Goal: Transaction & Acquisition: Obtain resource

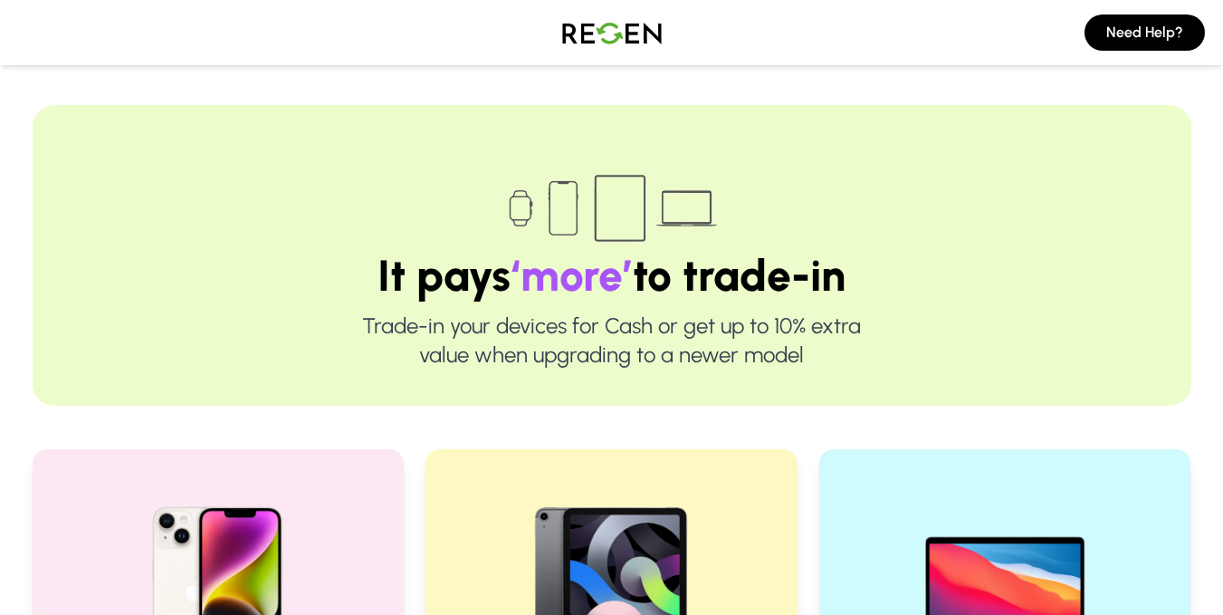
click at [213, 514] on img at bounding box center [218, 587] width 232 height 232
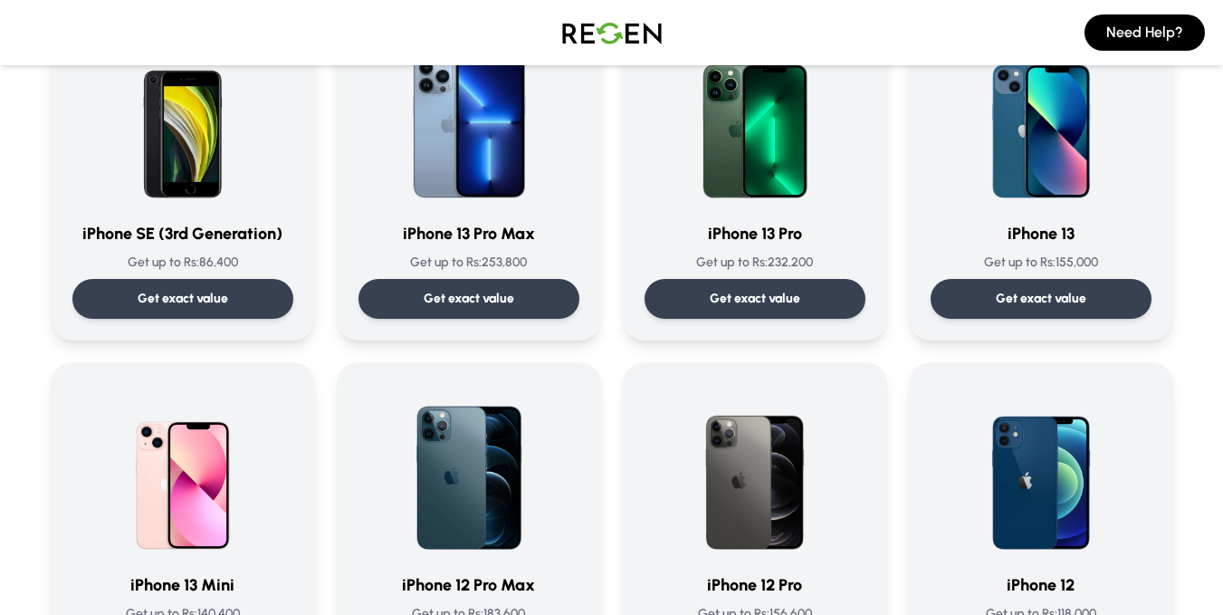
scroll to position [892, 0]
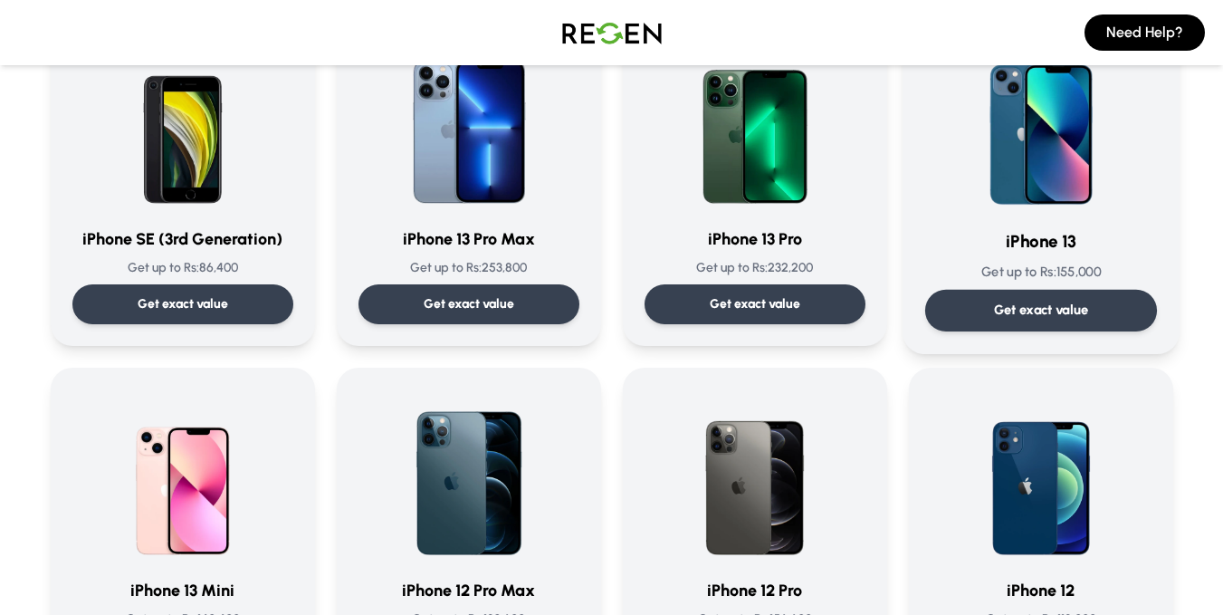
click at [1081, 166] on img at bounding box center [1040, 122] width 183 height 183
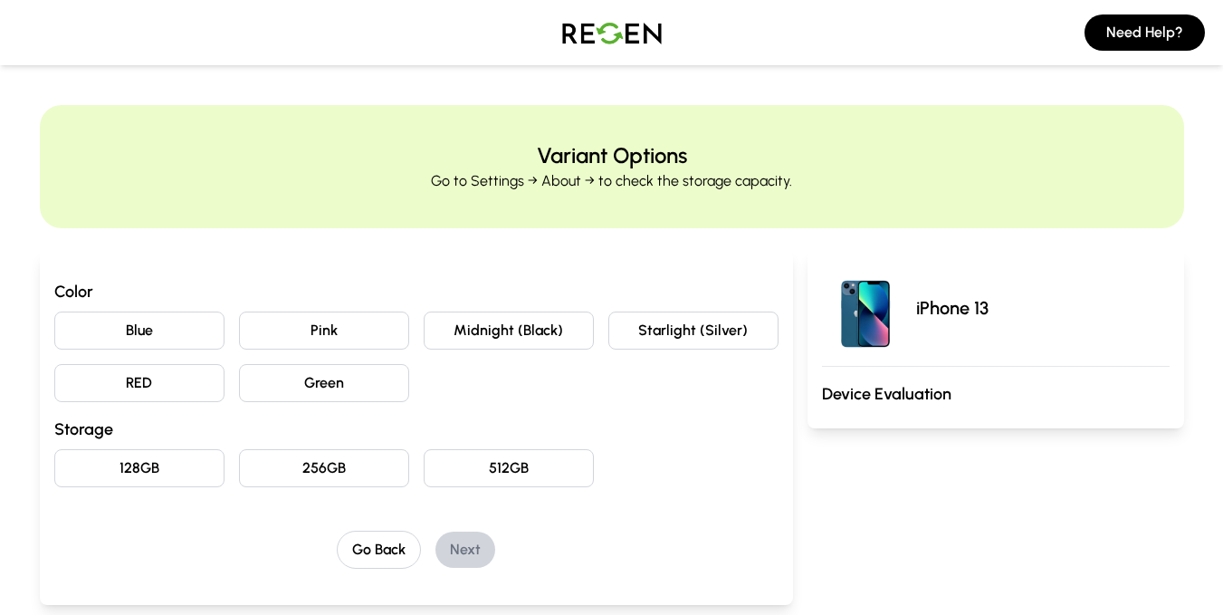
click at [697, 334] on button "Starlight (Silver)" at bounding box center [693, 330] width 170 height 38
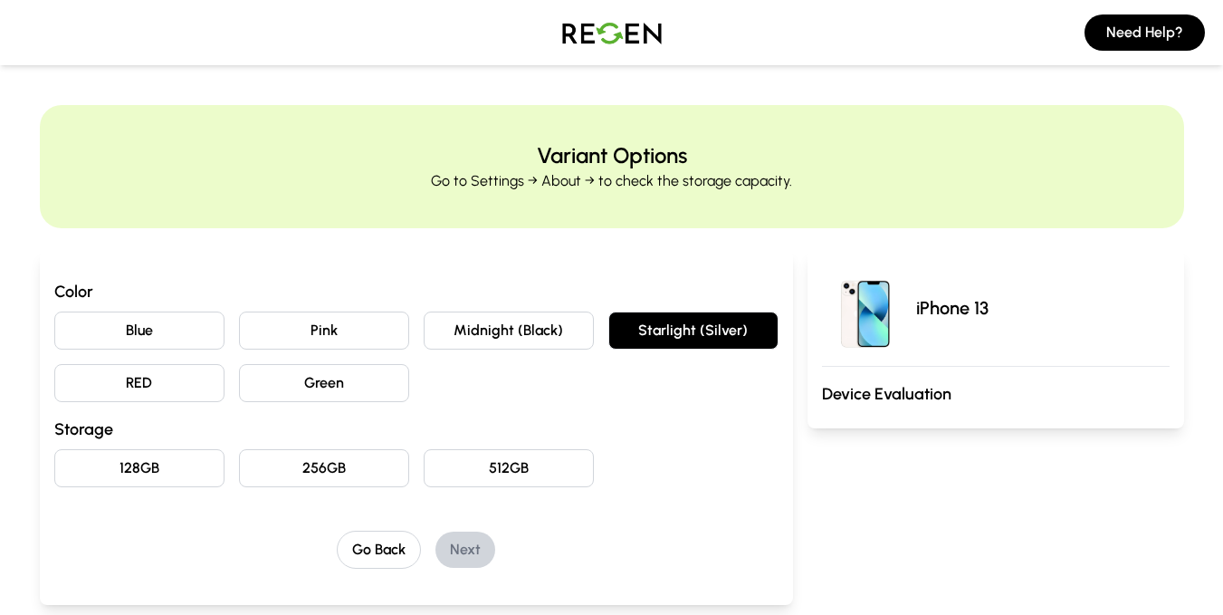
click at [62, 480] on button "128GB" at bounding box center [139, 468] width 170 height 38
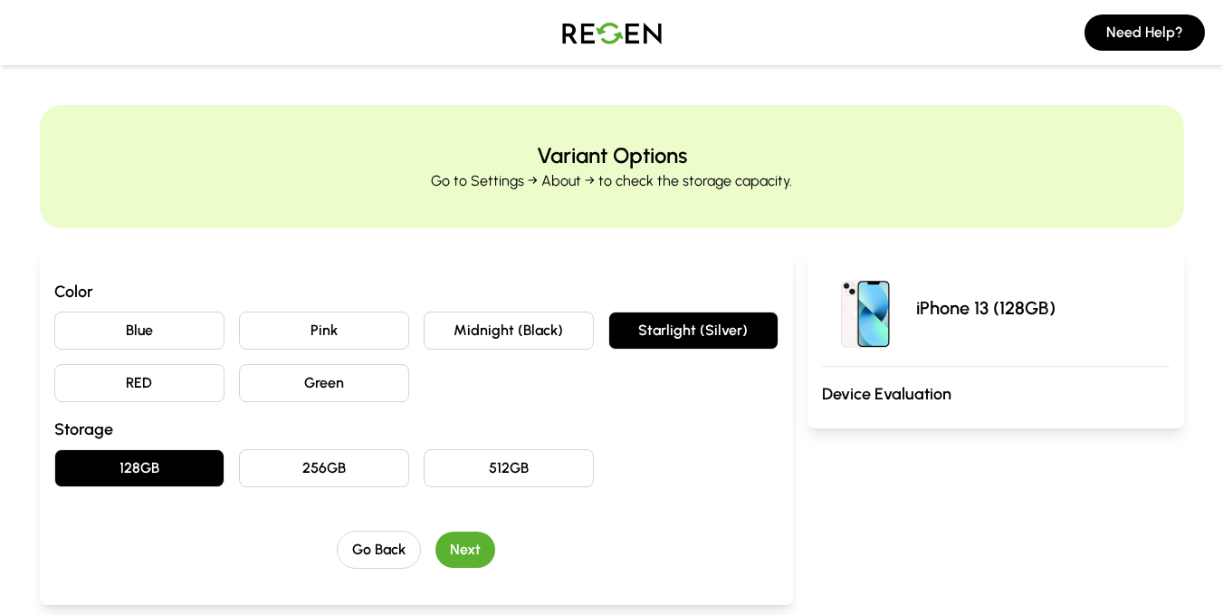
click at [87, 24] on div "Need Help?" at bounding box center [611, 32] width 1223 height 65
click at [478, 558] on button "Next" at bounding box center [465, 549] width 60 height 36
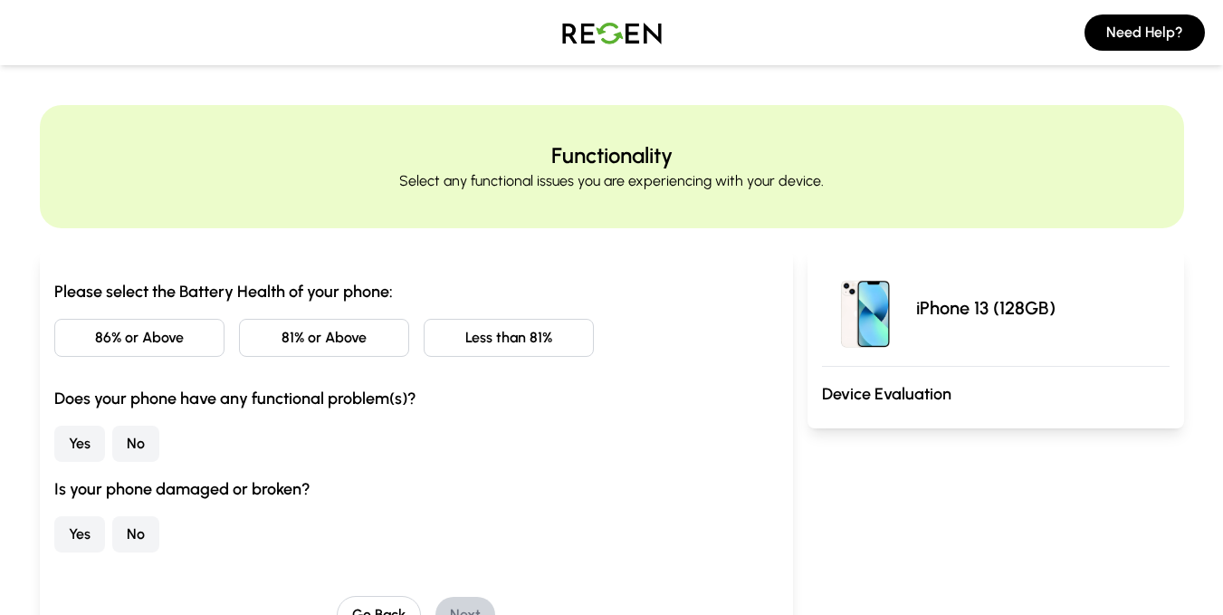
click at [542, 341] on button "Less than 81%" at bounding box center [509, 338] width 170 height 38
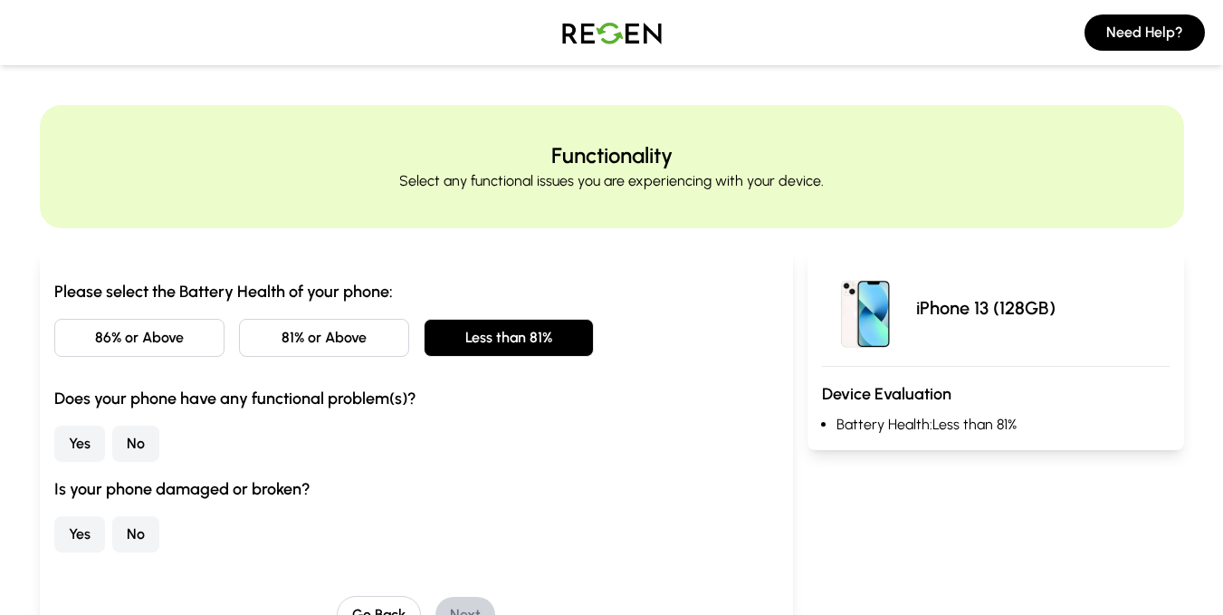
click at [128, 435] on button "No" at bounding box center [135, 443] width 47 height 36
click at [137, 527] on button "No" at bounding box center [135, 534] width 47 height 36
click at [471, 600] on button "Next" at bounding box center [465, 614] width 60 height 36
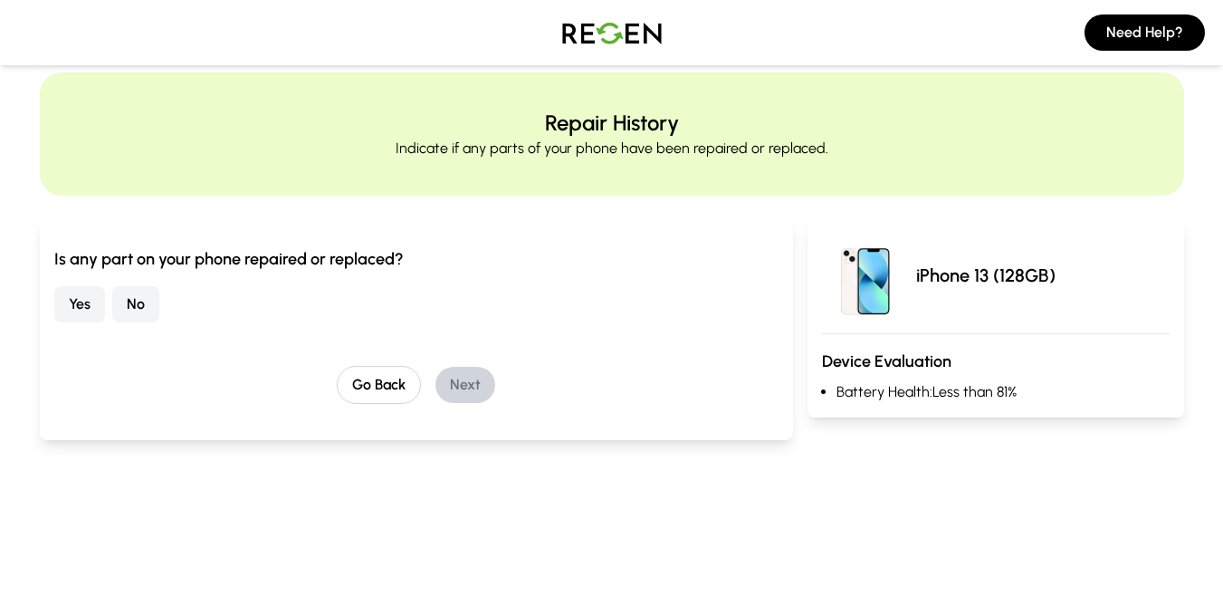
scroll to position [36, 0]
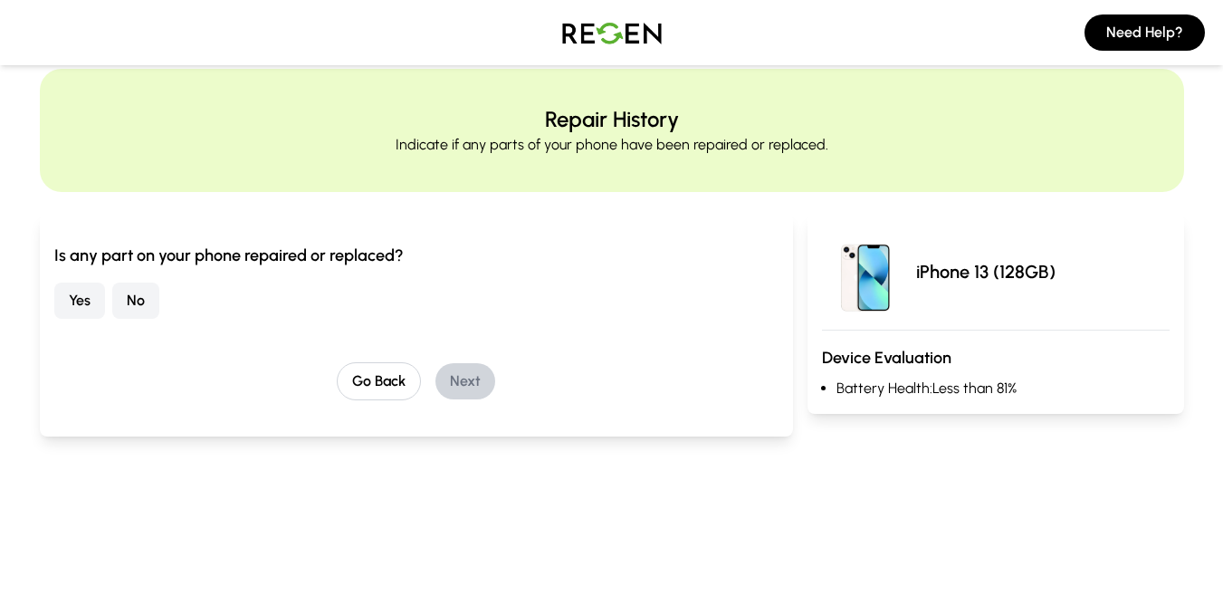
click at [151, 300] on button "No" at bounding box center [135, 300] width 47 height 36
click at [463, 376] on button "Next" at bounding box center [465, 381] width 60 height 36
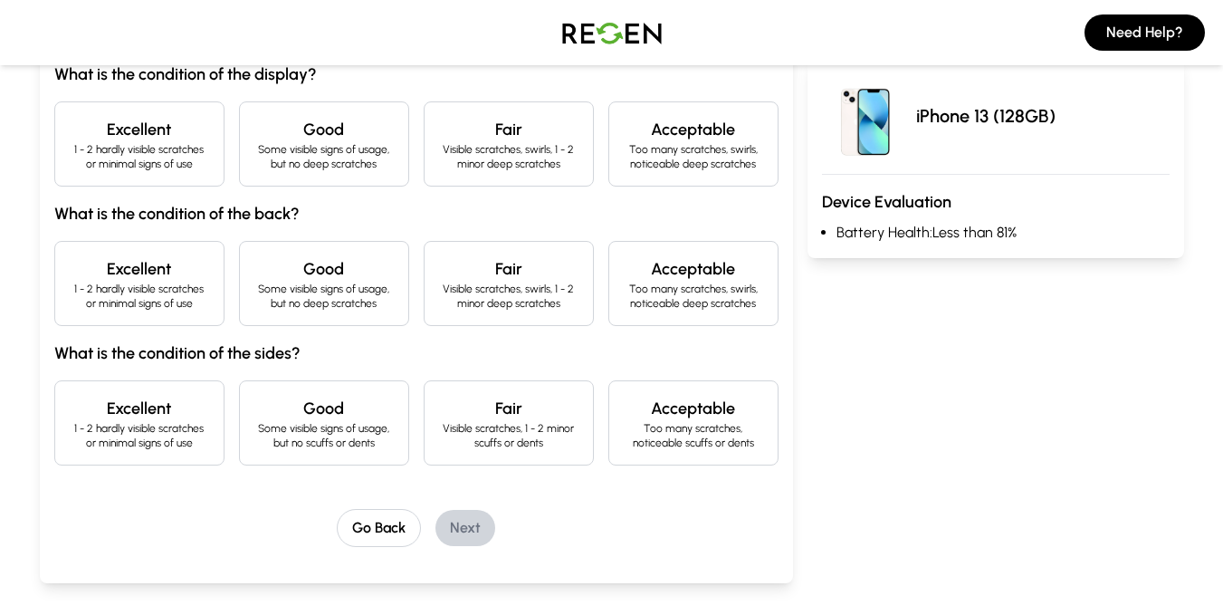
scroll to position [145, 0]
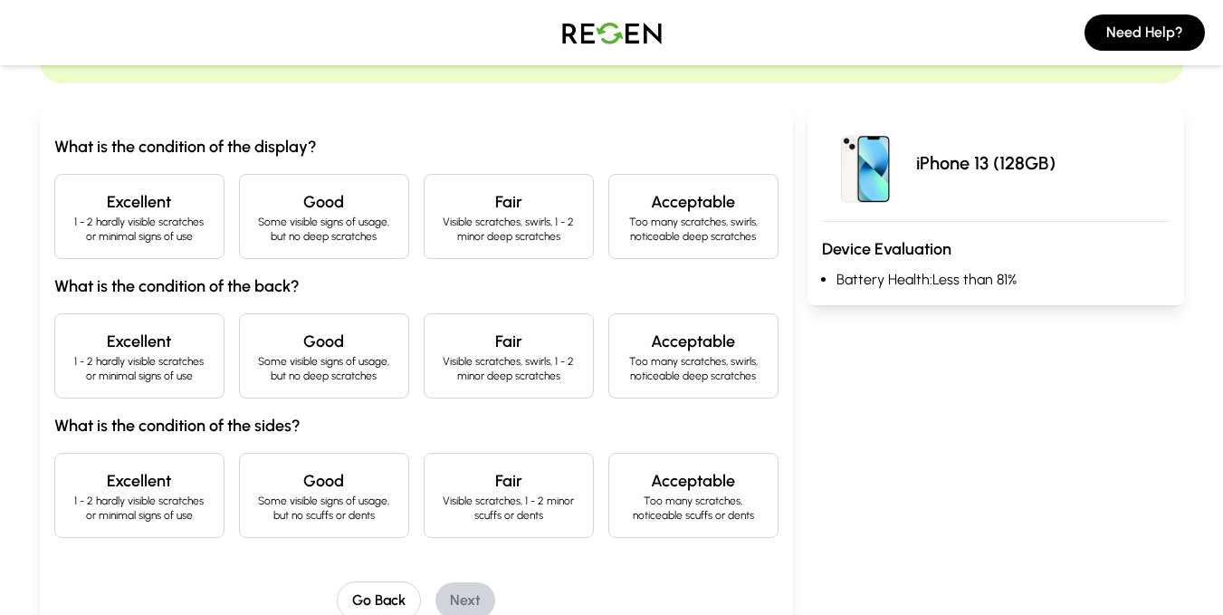
click at [674, 494] on p "Too many scratches, noticeable scuffs or dents" at bounding box center [693, 507] width 139 height 29
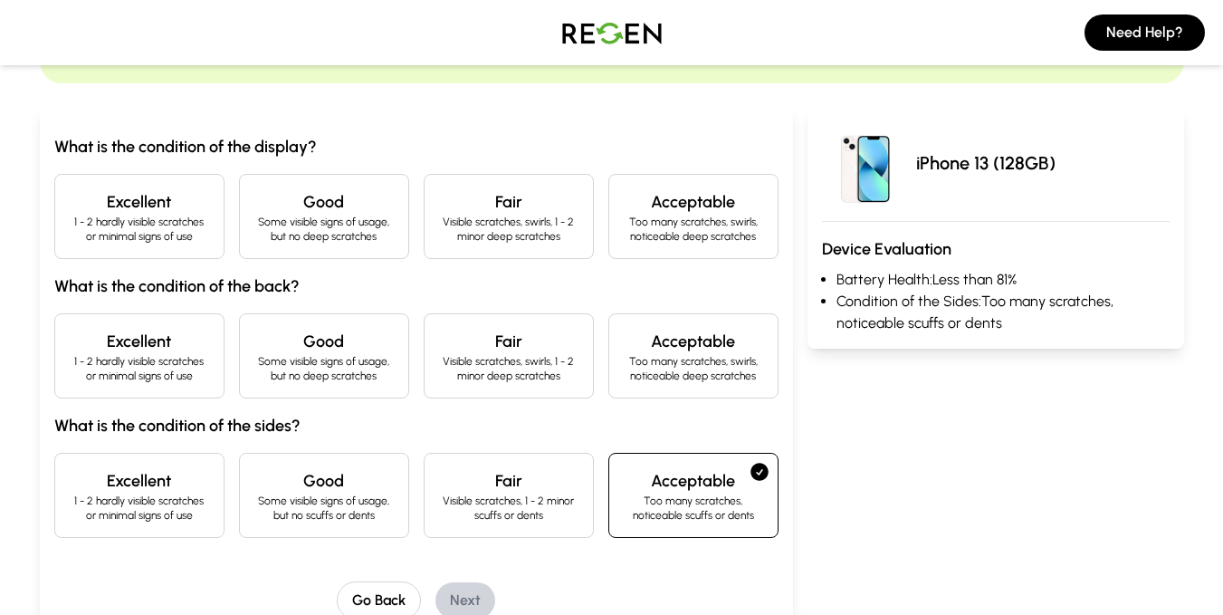
click at [529, 335] on h4 "Fair" at bounding box center [508, 341] width 139 height 25
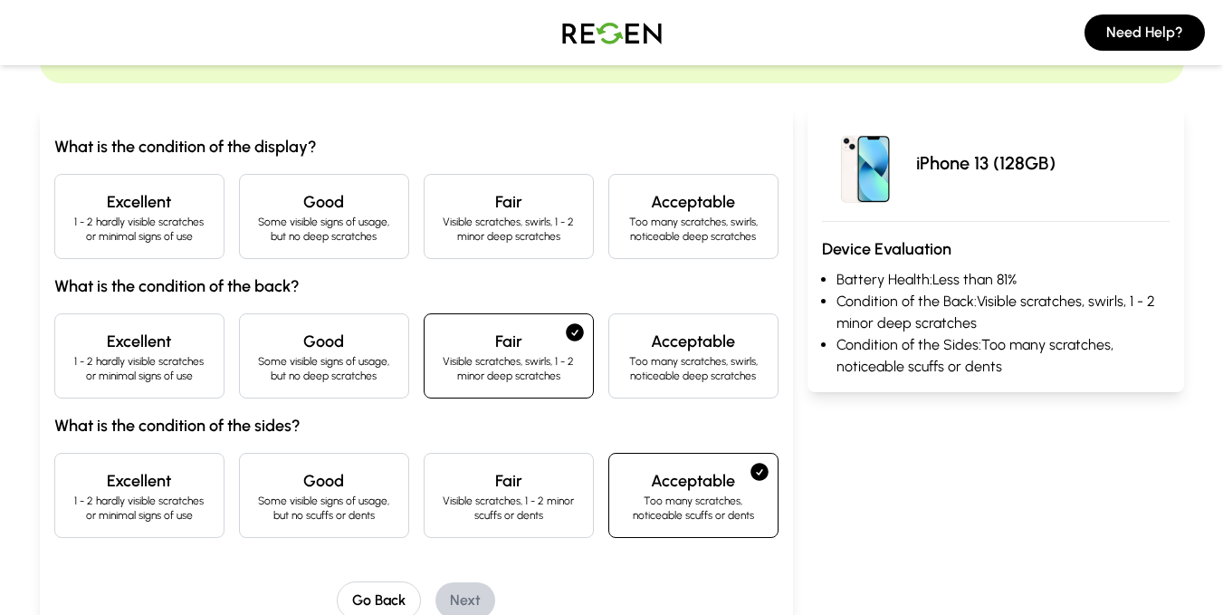
click at [531, 214] on h4 "Fair" at bounding box center [508, 201] width 139 height 25
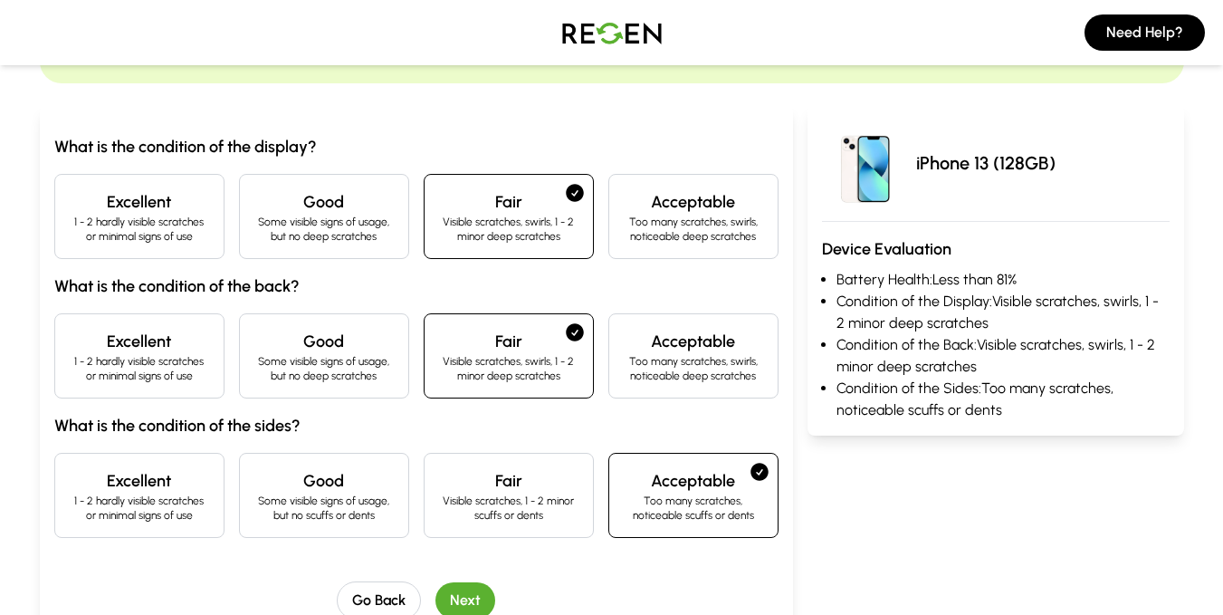
click at [461, 586] on button "Next" at bounding box center [465, 600] width 60 height 36
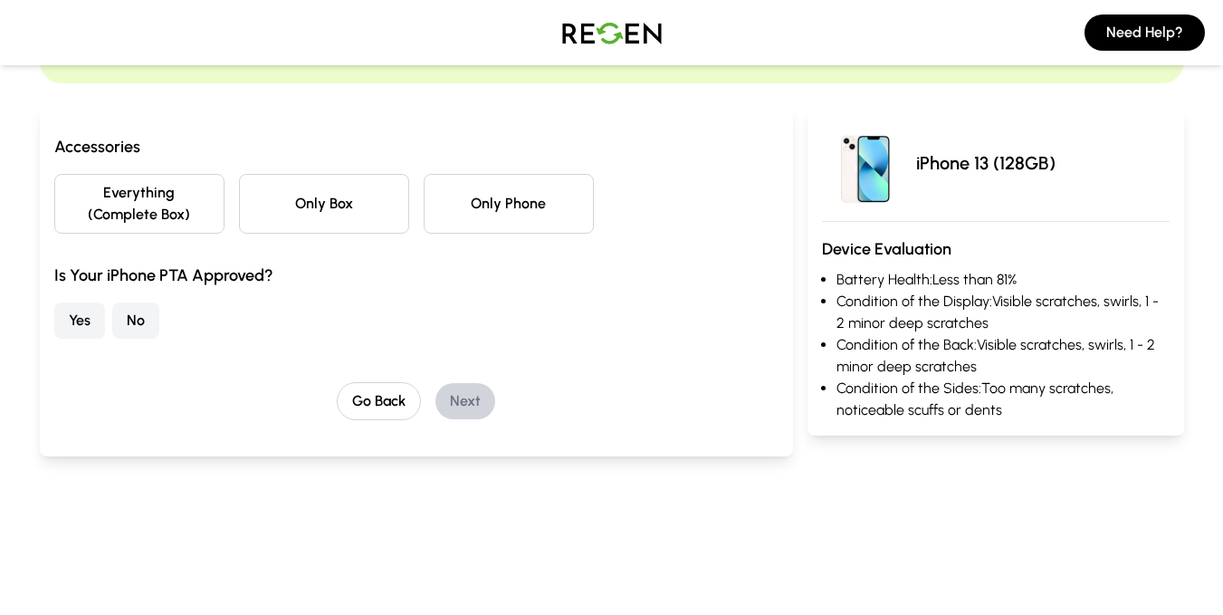
click at [488, 213] on button "Only Phone" at bounding box center [509, 204] width 170 height 60
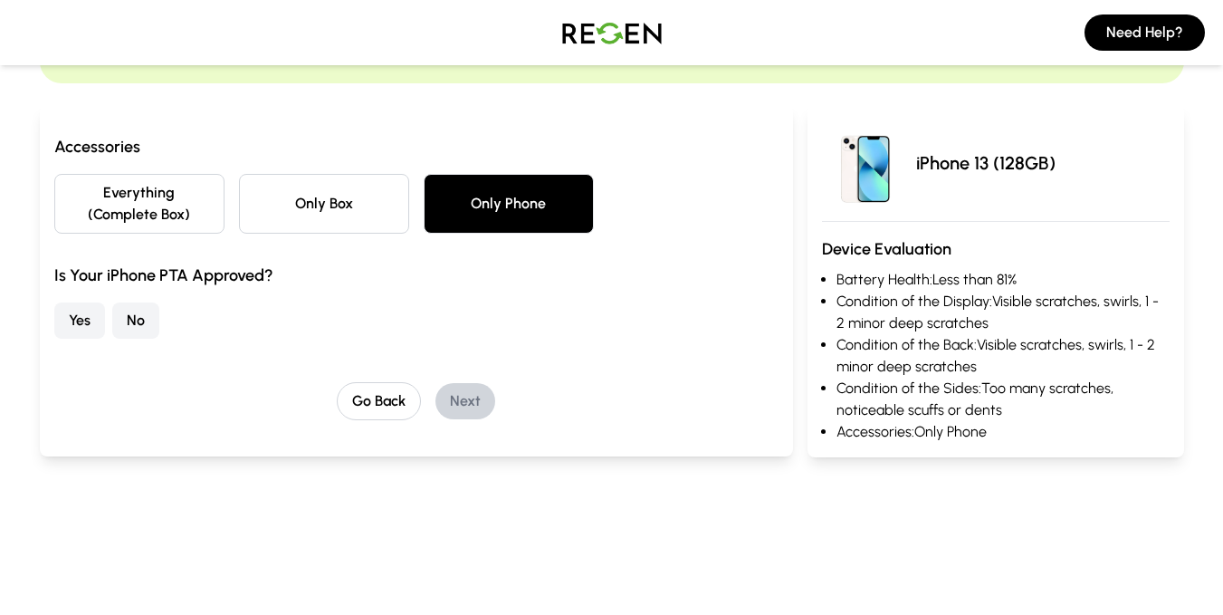
click at [134, 304] on button "No" at bounding box center [135, 320] width 47 height 36
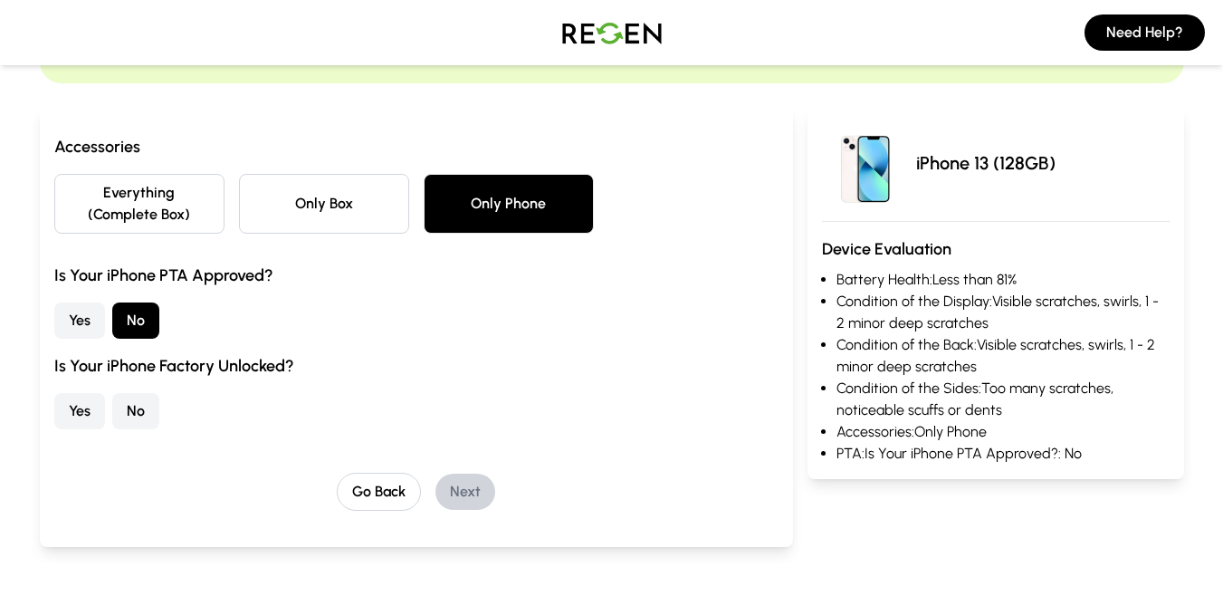
click at [70, 423] on button "Yes" at bounding box center [79, 411] width 51 height 36
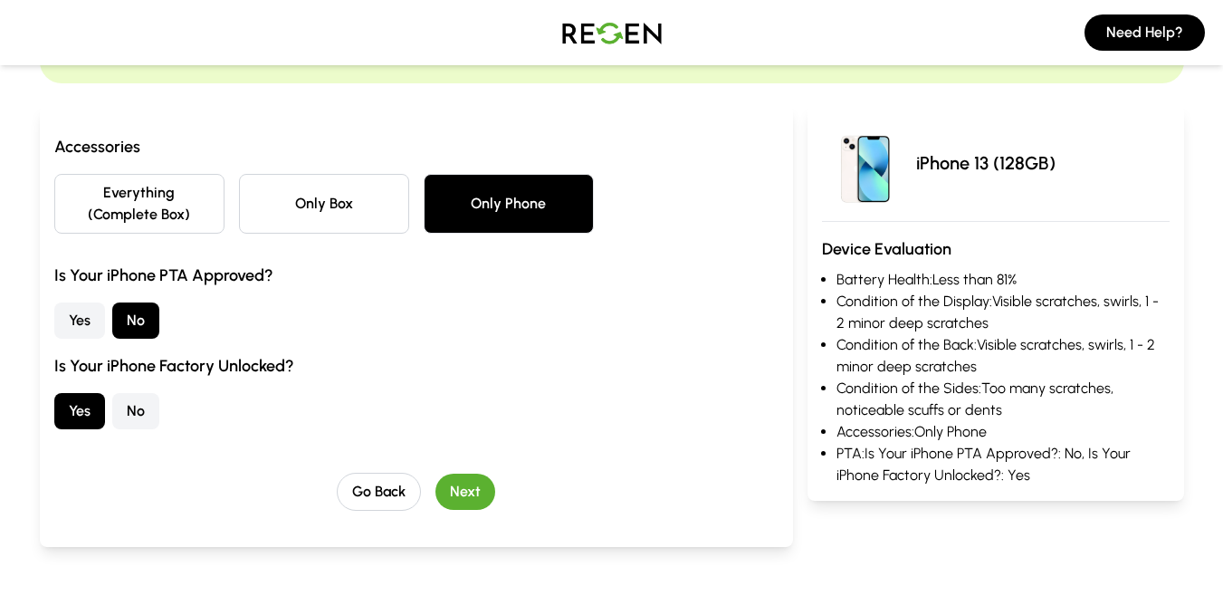
click at [453, 482] on button "Next" at bounding box center [465, 491] width 60 height 36
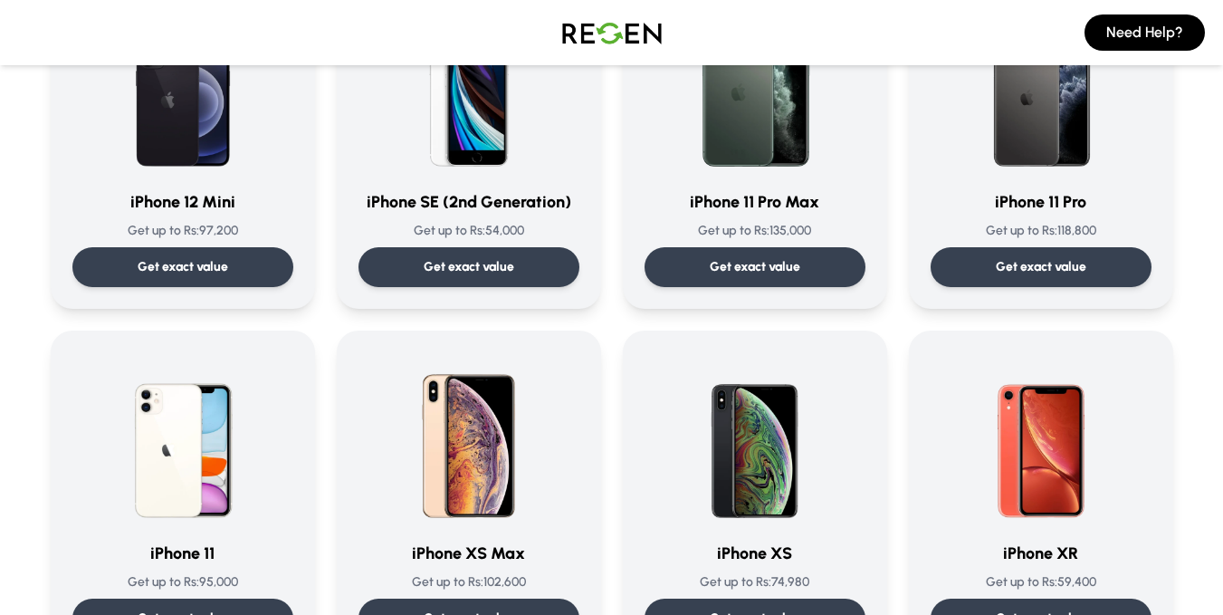
scroll to position [1649, 0]
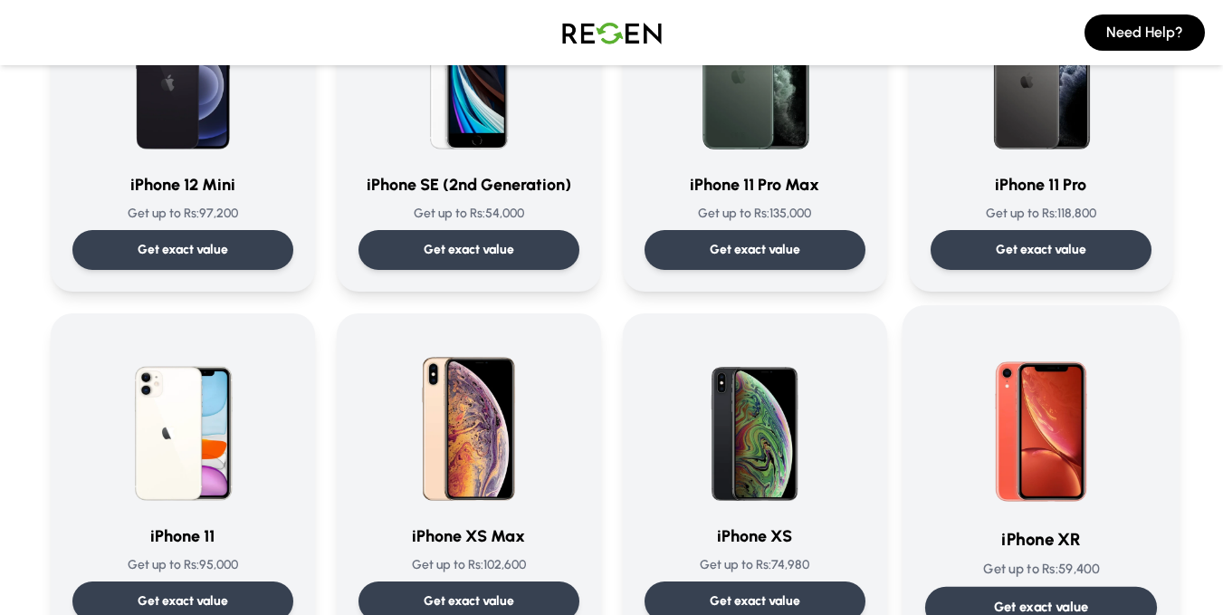
click at [959, 472] on img at bounding box center [1040, 419] width 183 height 183
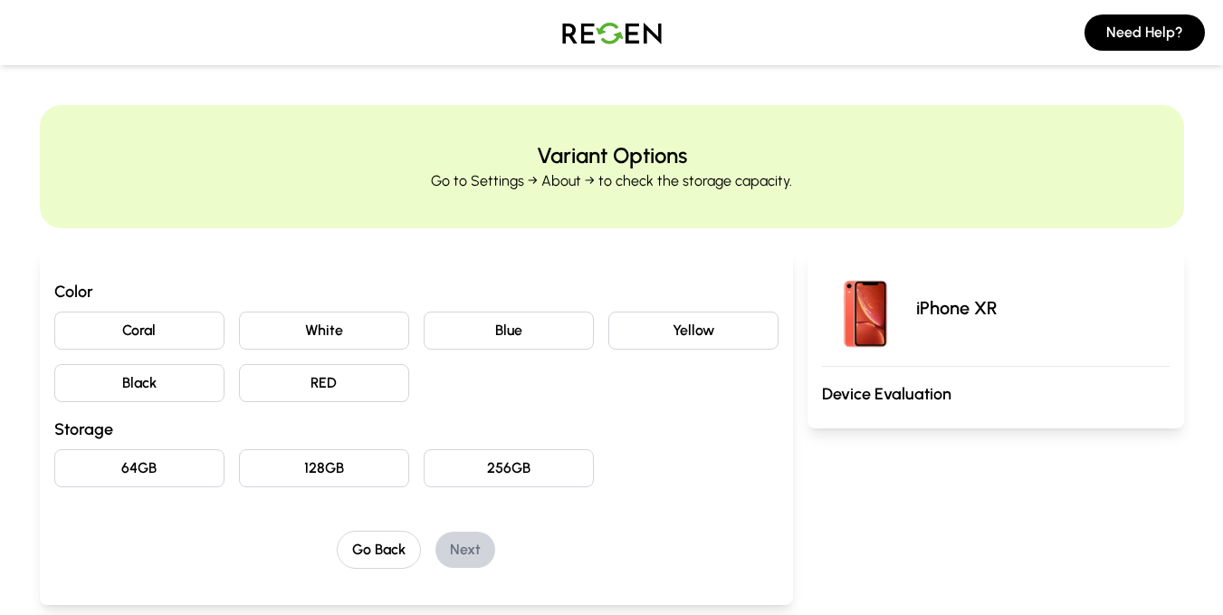
click at [294, 336] on button "White" at bounding box center [324, 330] width 170 height 38
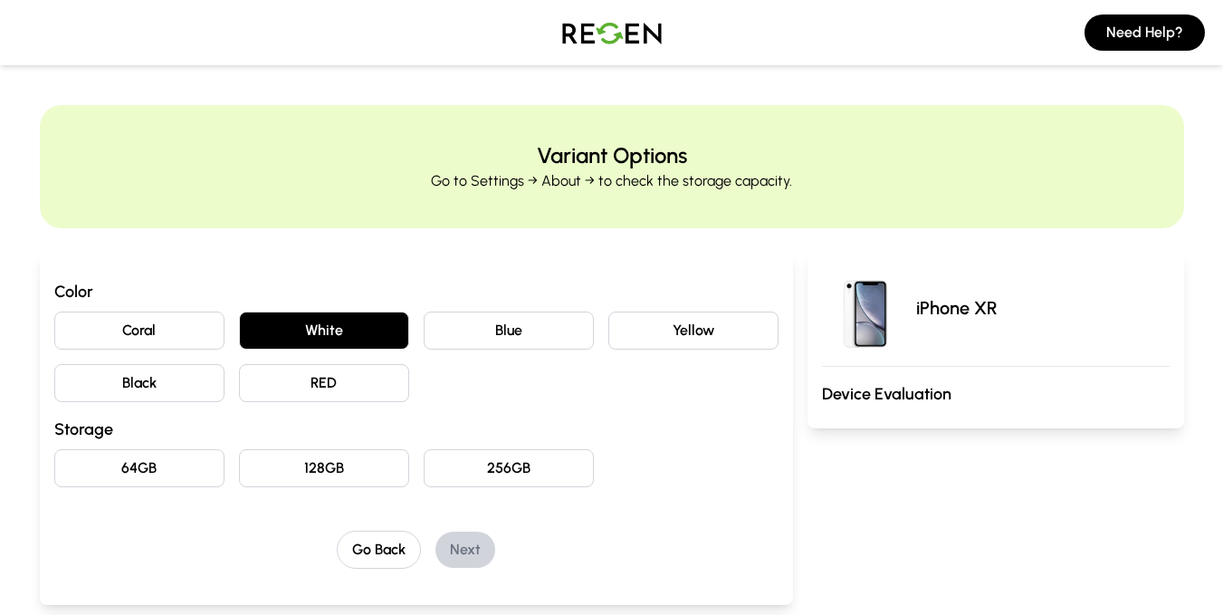
click at [174, 453] on button "64GB" at bounding box center [139, 468] width 170 height 38
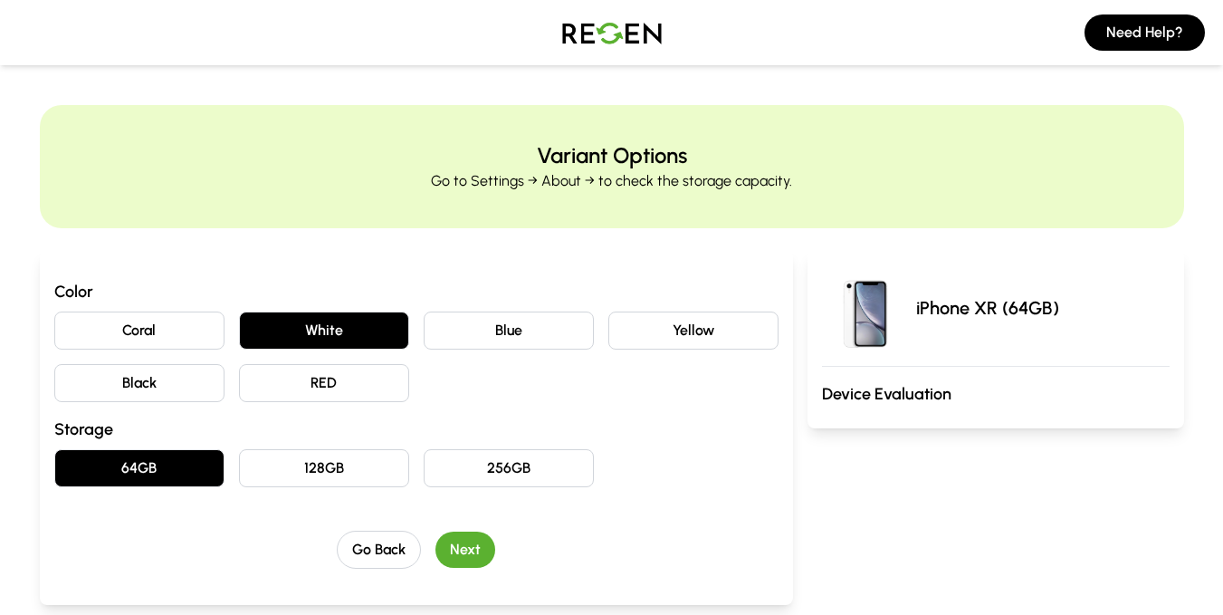
click at [465, 549] on button "Next" at bounding box center [465, 549] width 60 height 36
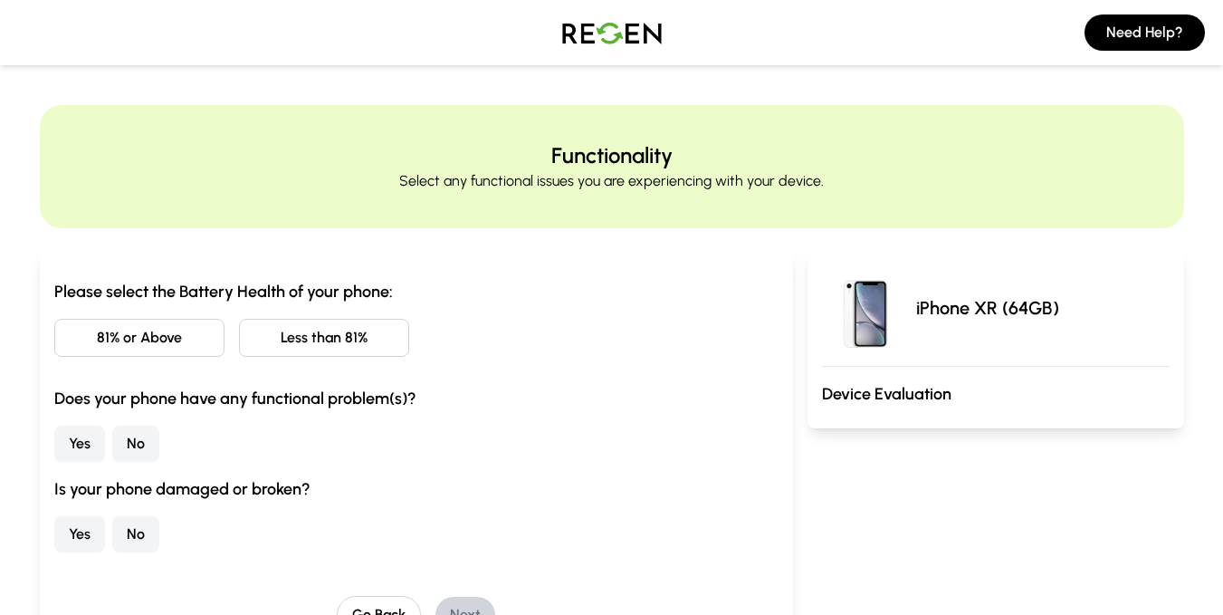
click at [102, 335] on button "81% or Above" at bounding box center [139, 338] width 170 height 38
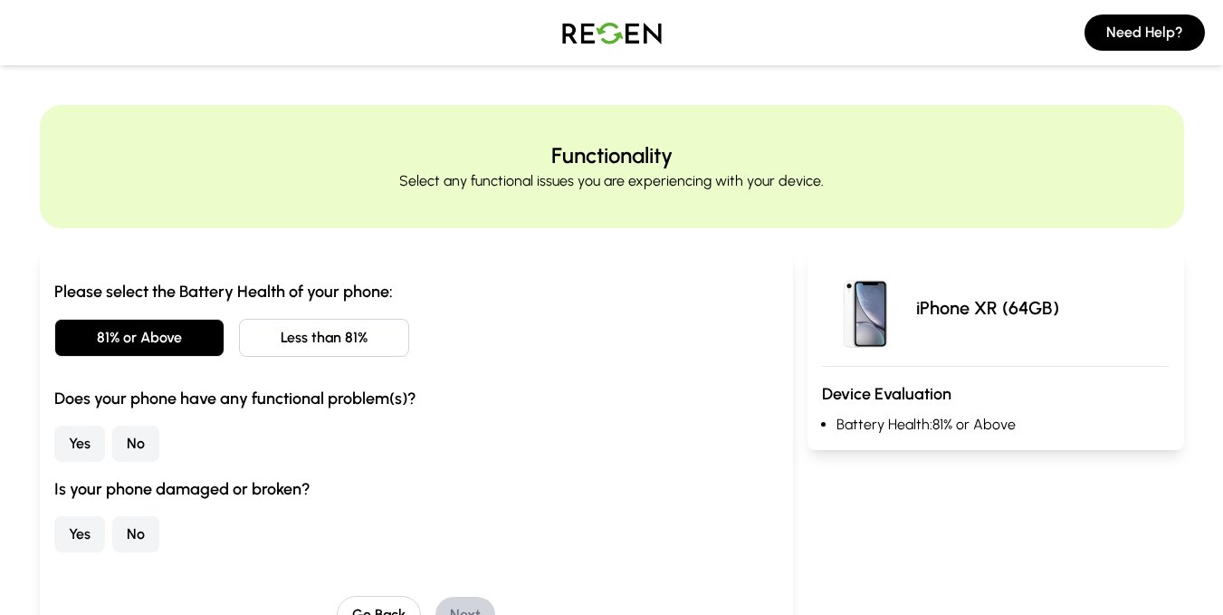
click at [73, 438] on button "Yes" at bounding box center [79, 443] width 51 height 36
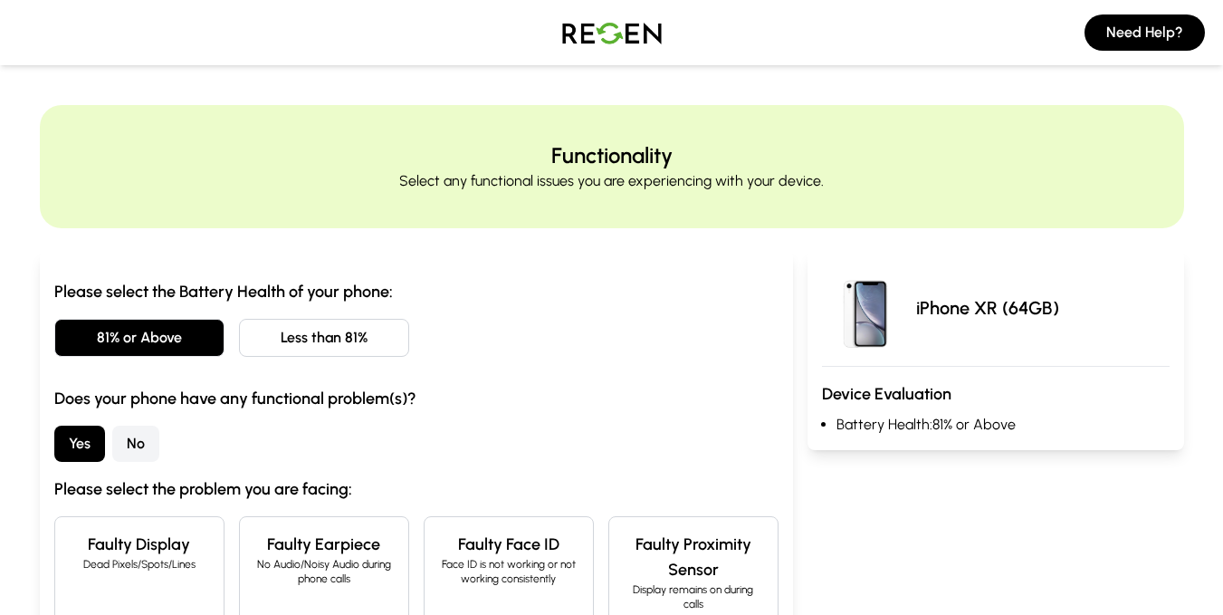
click at [517, 580] on p "Face ID is not working or not working consistently" at bounding box center [508, 571] width 139 height 29
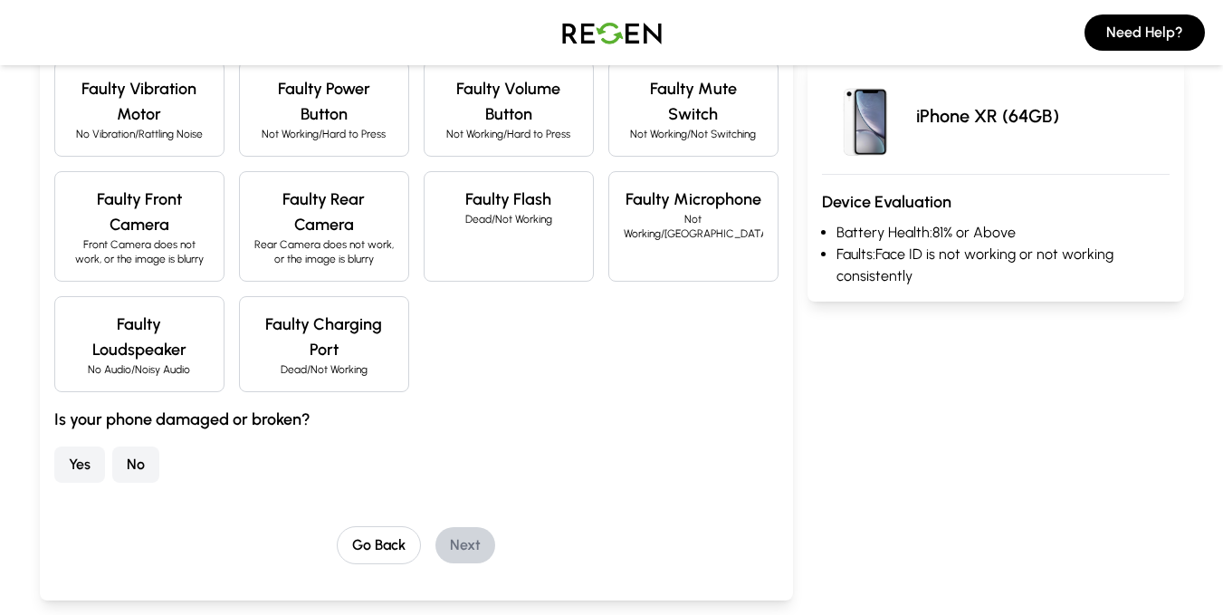
scroll to position [620, 0]
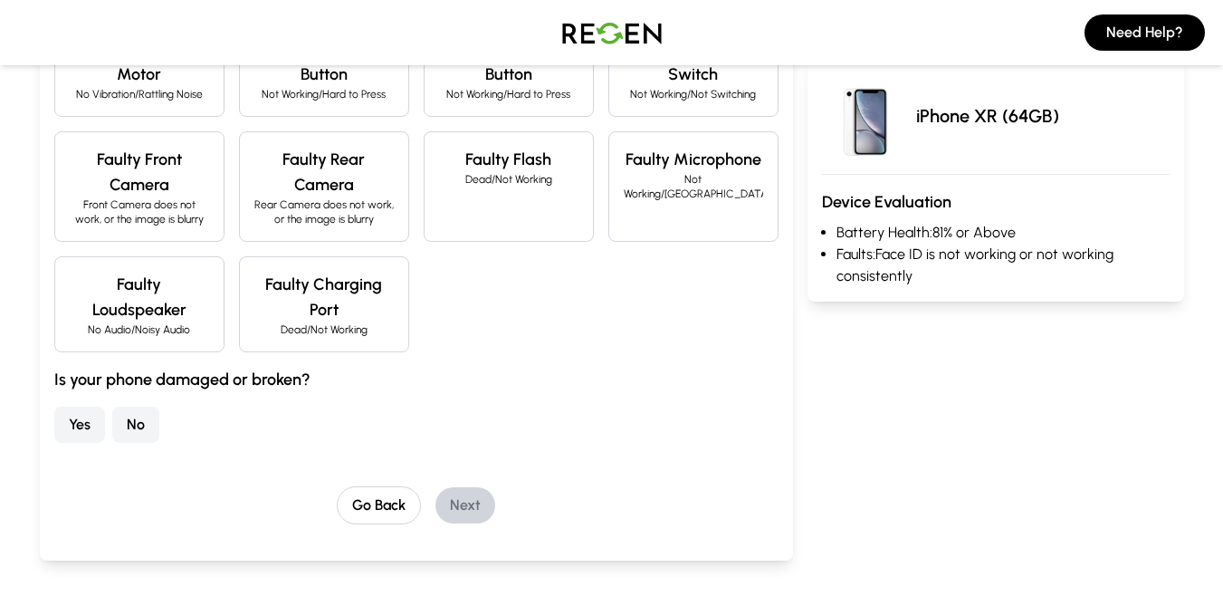
click at [104, 418] on button "Yes" at bounding box center [79, 424] width 51 height 36
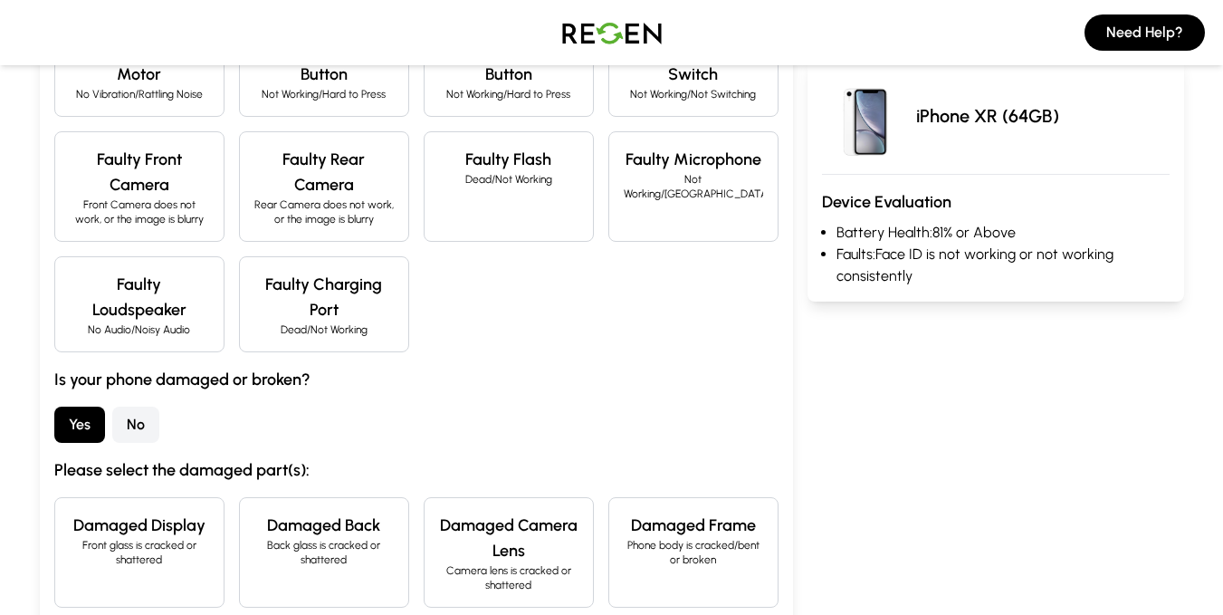
click at [124, 438] on button "No" at bounding box center [135, 424] width 47 height 36
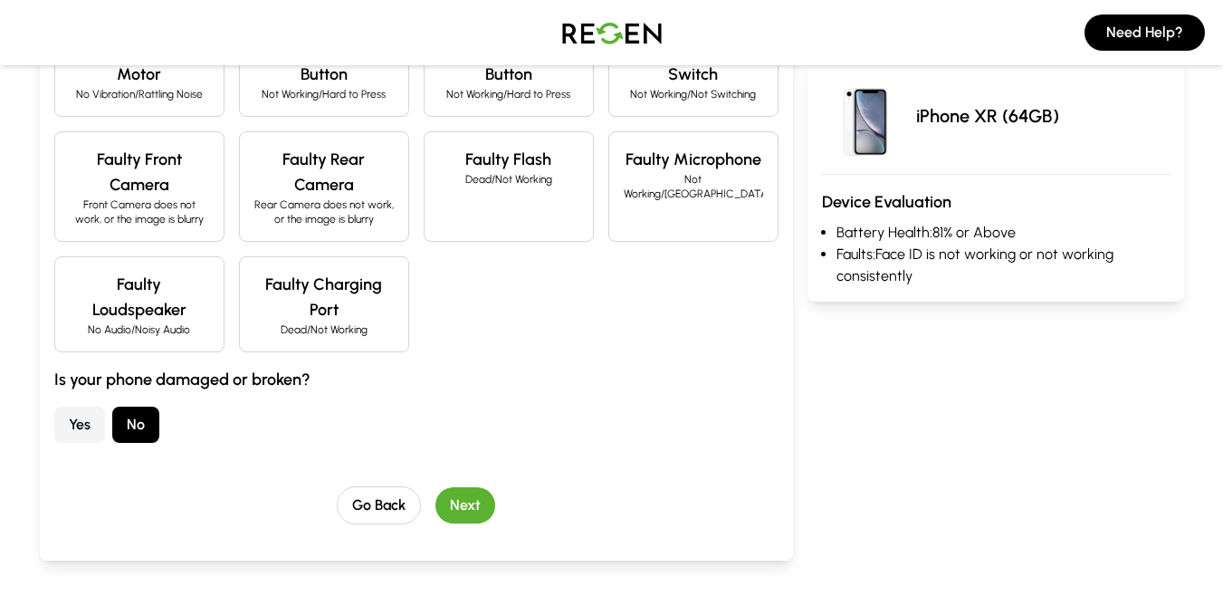
click at [470, 510] on button "Next" at bounding box center [465, 505] width 60 height 36
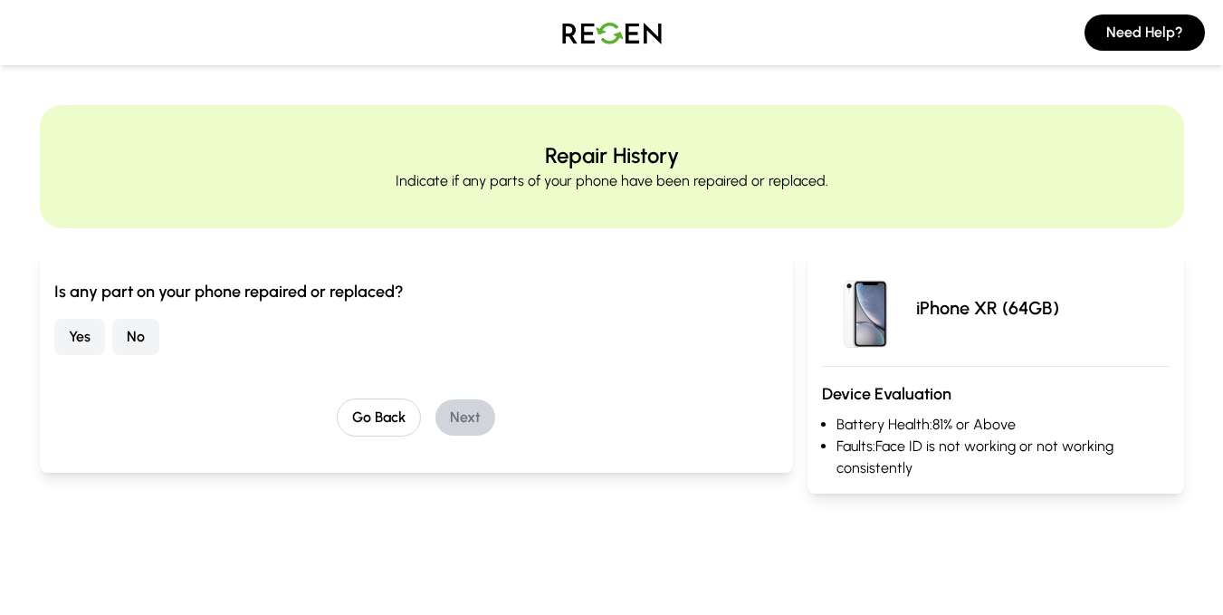
click at [71, 336] on button "Yes" at bounding box center [79, 337] width 51 height 36
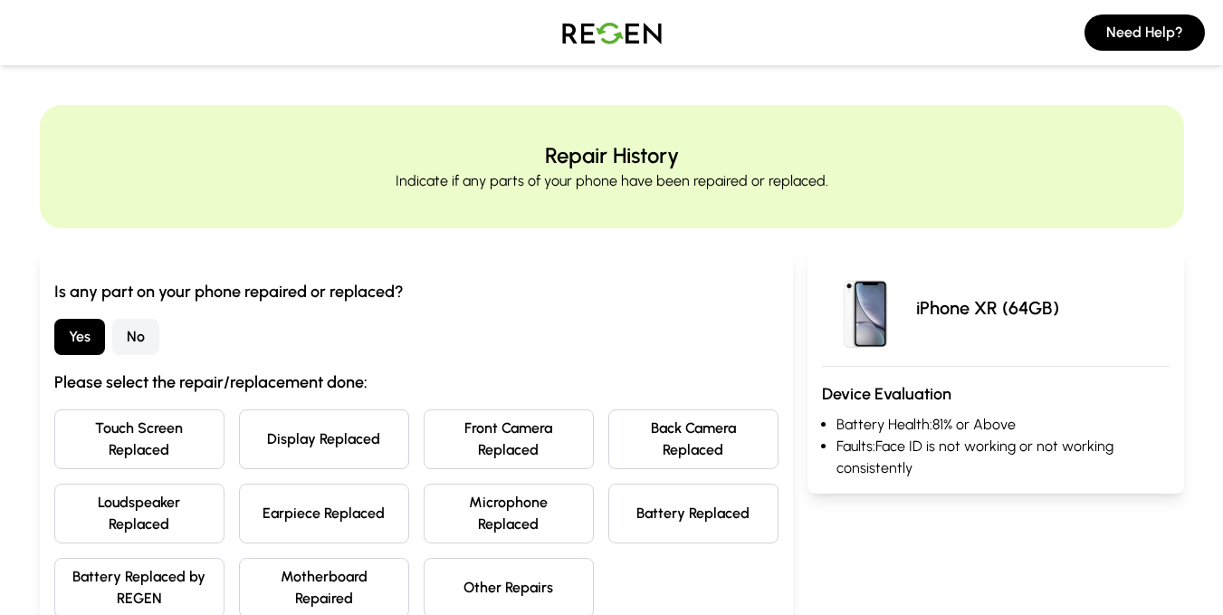
click at [615, 526] on button "Battery Replaced" at bounding box center [693, 513] width 170 height 60
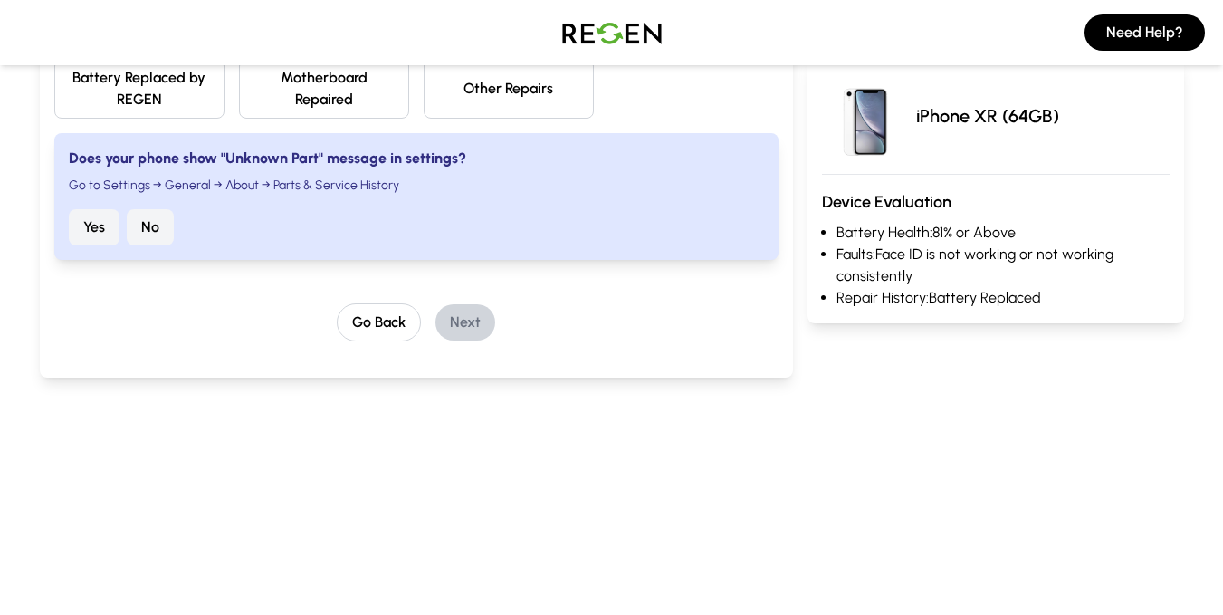
scroll to position [492, 0]
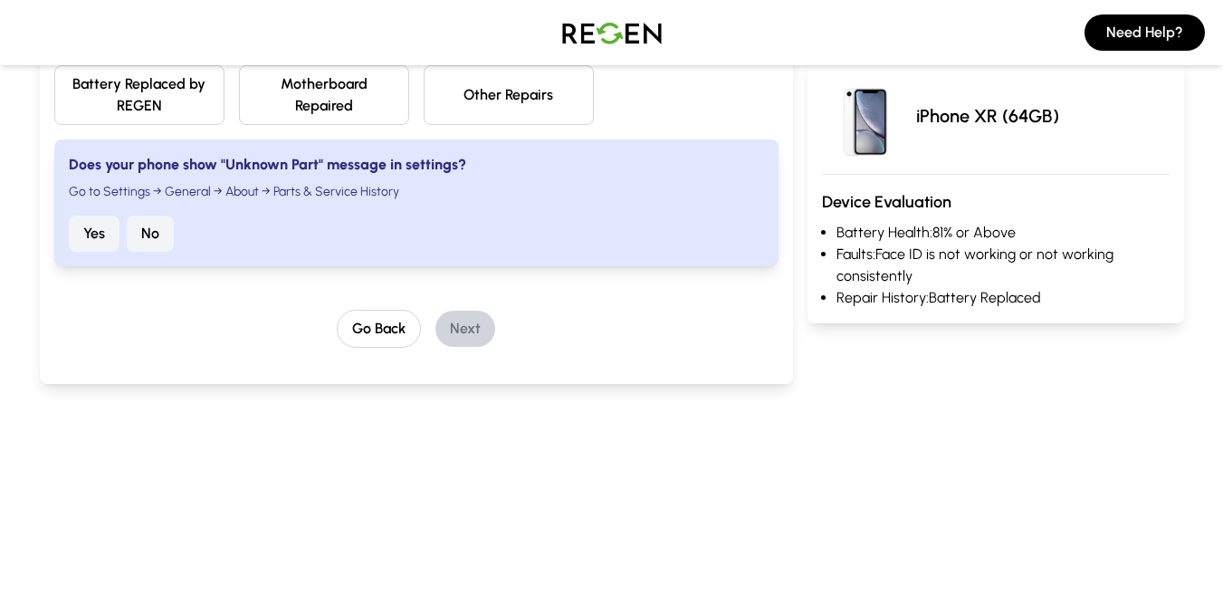
click at [79, 234] on button "Yes" at bounding box center [94, 233] width 51 height 36
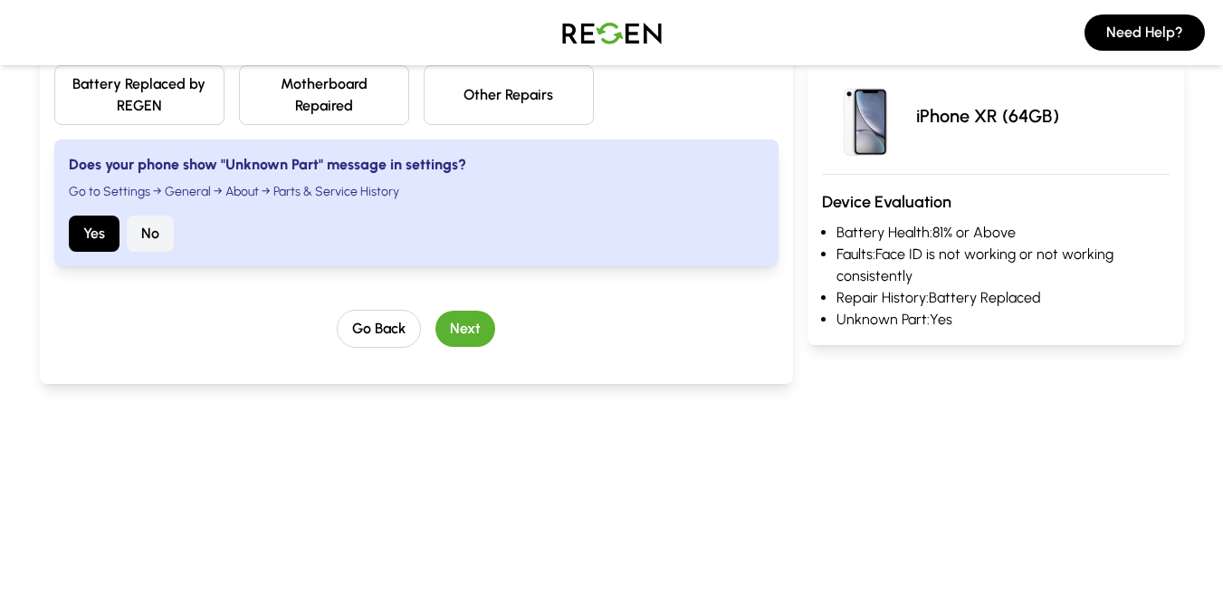
click at [472, 322] on button "Next" at bounding box center [465, 328] width 60 height 36
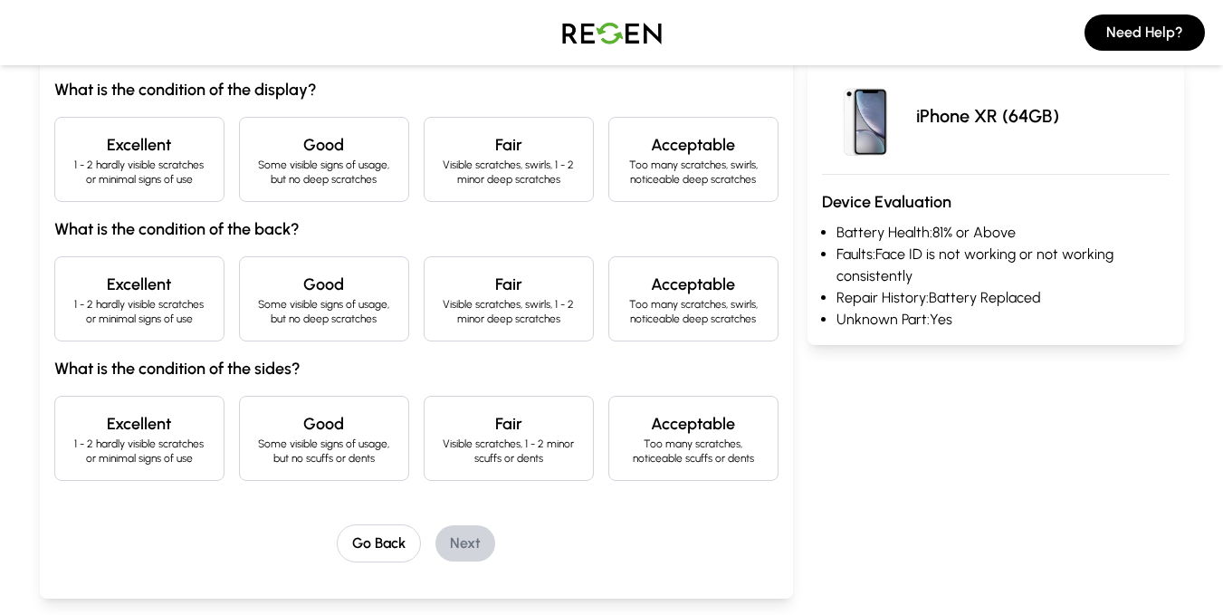
scroll to position [199, 0]
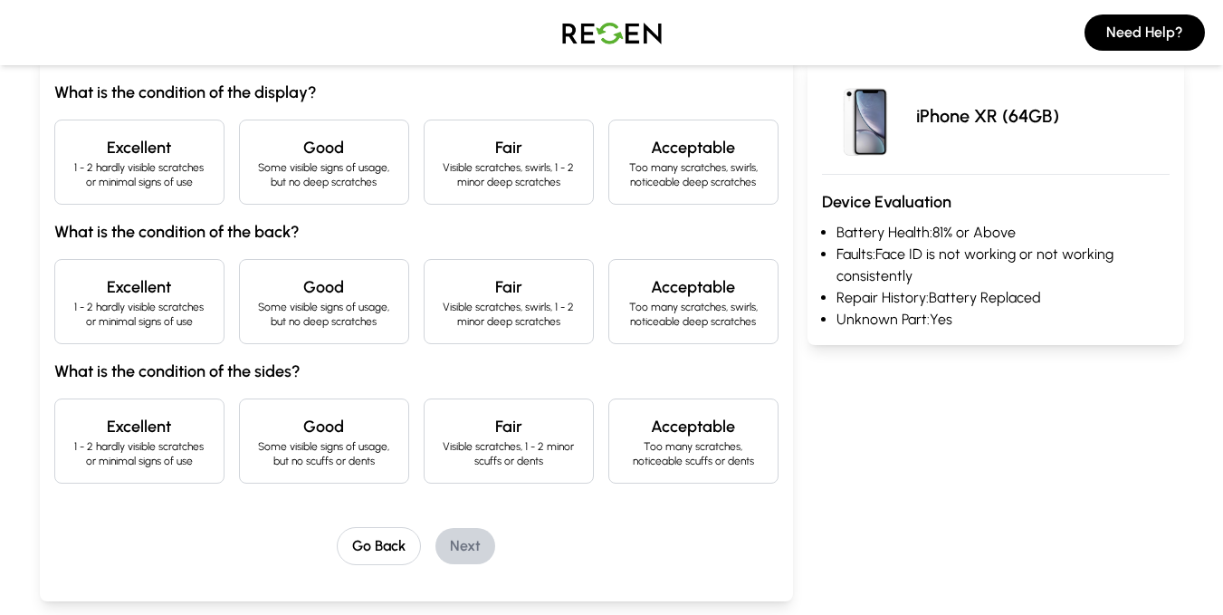
click at [361, 155] on h4 "Good" at bounding box center [323, 147] width 139 height 25
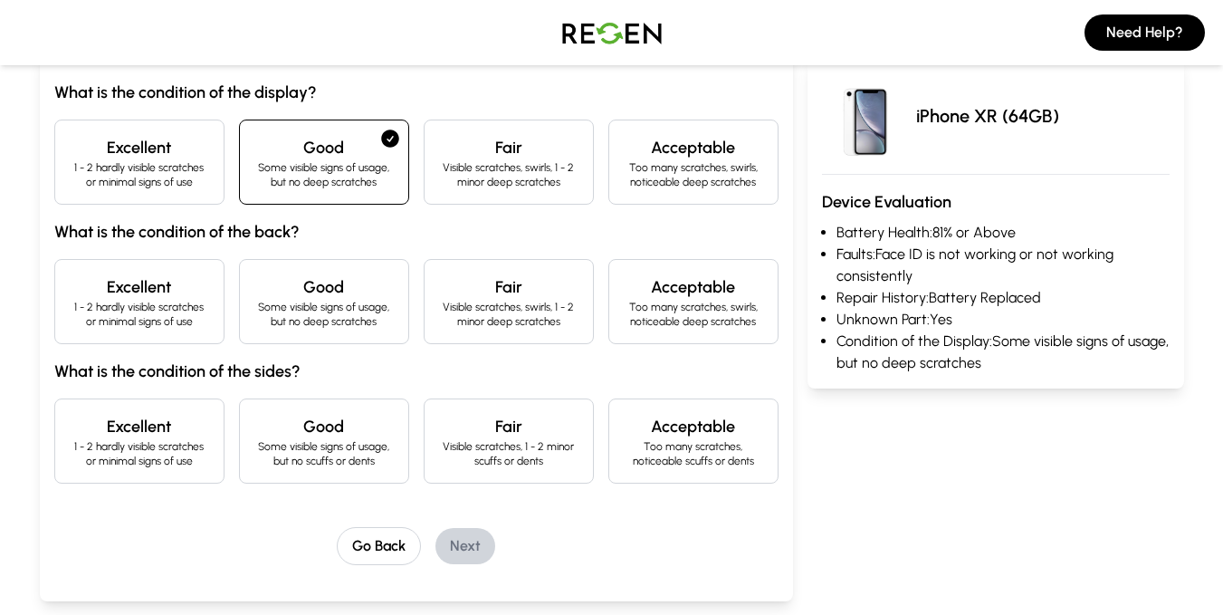
click at [370, 317] on p "Some visible signs of usage, but no deep scratches" at bounding box center [323, 314] width 139 height 29
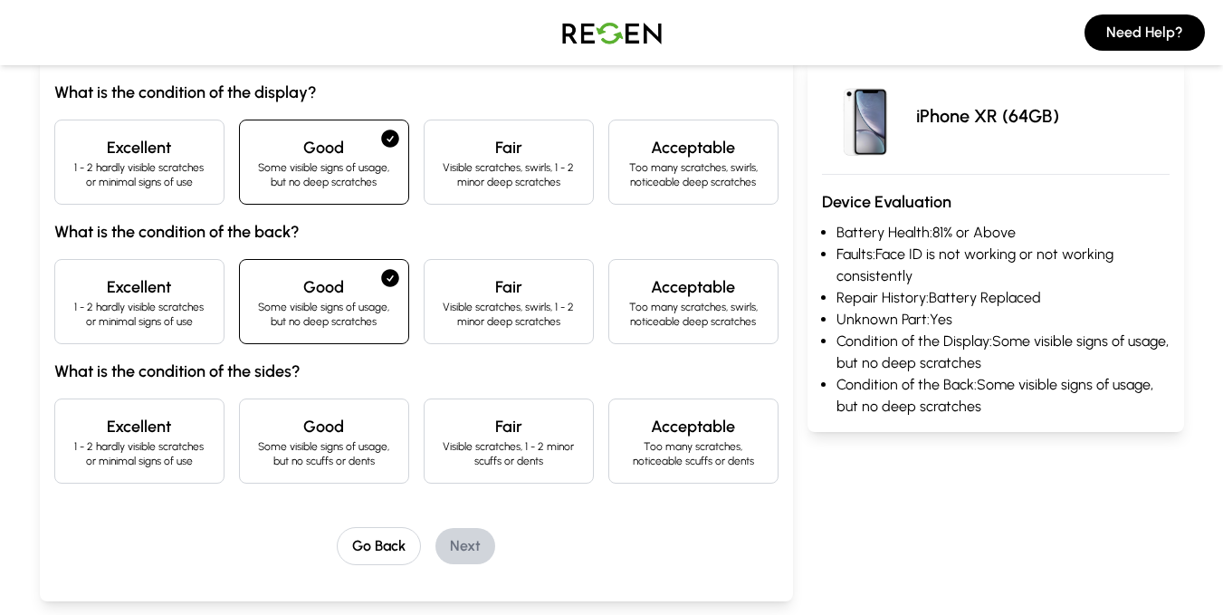
click at [376, 409] on div "Good Some visible signs of usage, but no scuffs or dents" at bounding box center [324, 440] width 170 height 85
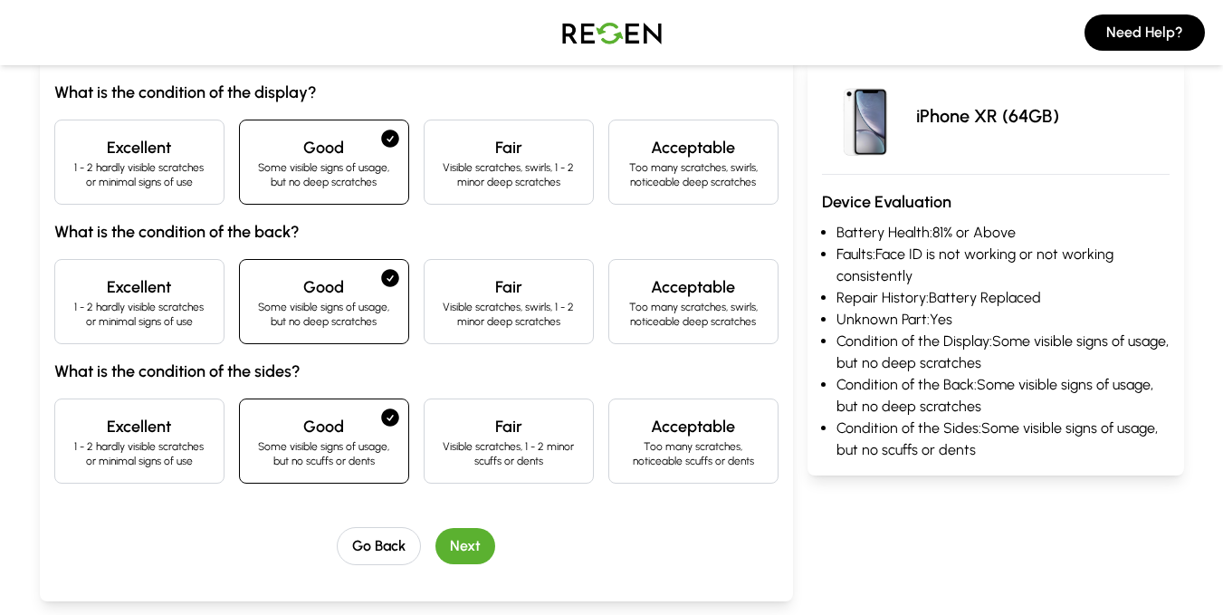
click at [461, 561] on button "Next" at bounding box center [465, 546] width 60 height 36
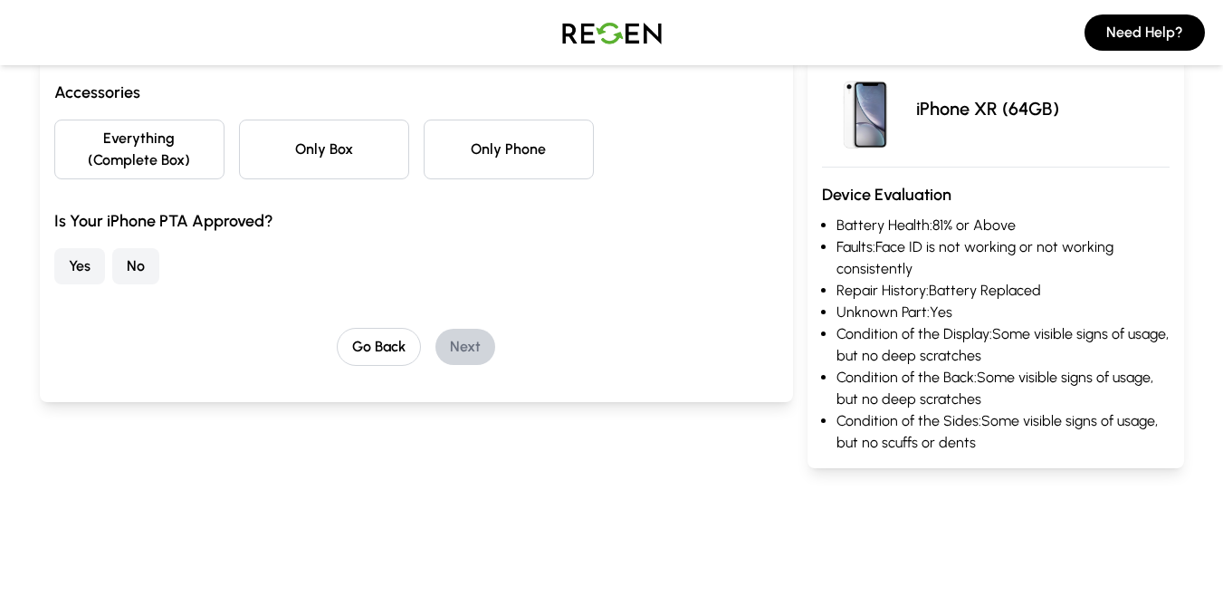
click at [508, 156] on button "Only Phone" at bounding box center [509, 149] width 170 height 60
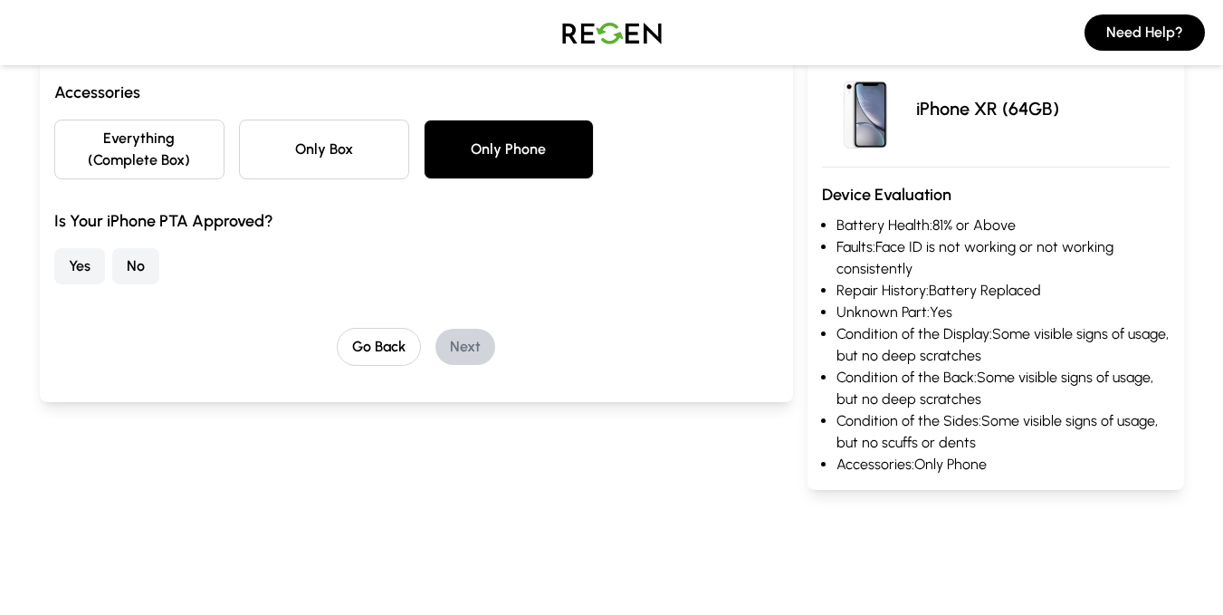
click at [72, 256] on button "Yes" at bounding box center [79, 266] width 51 height 36
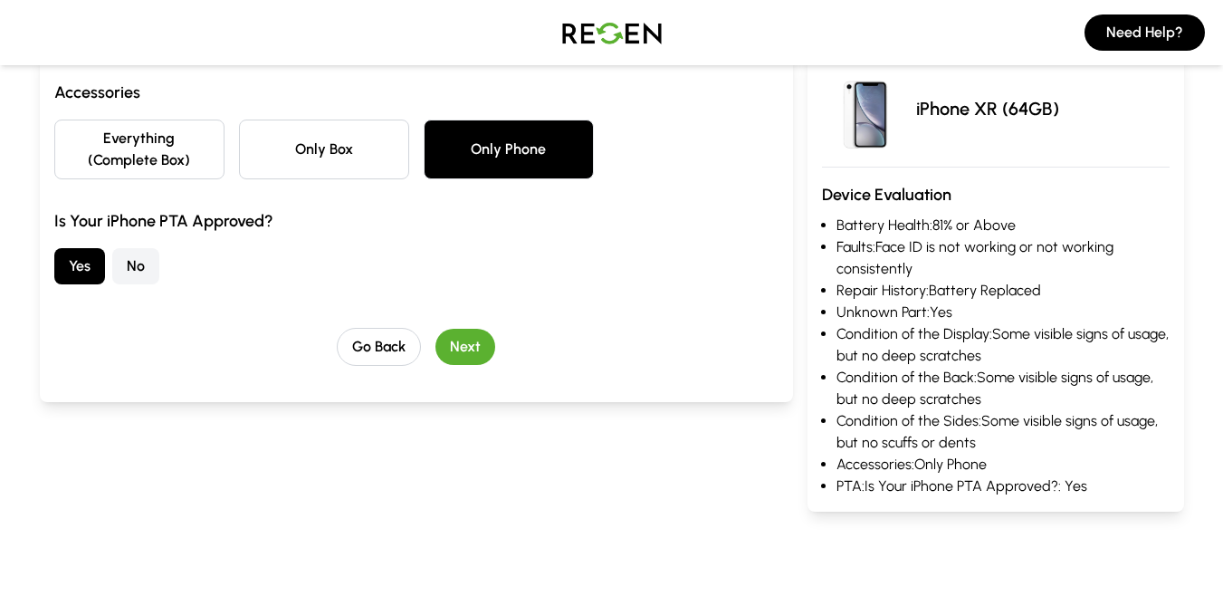
click at [457, 347] on button "Next" at bounding box center [465, 347] width 60 height 36
